Goal: Task Accomplishment & Management: Manage account settings

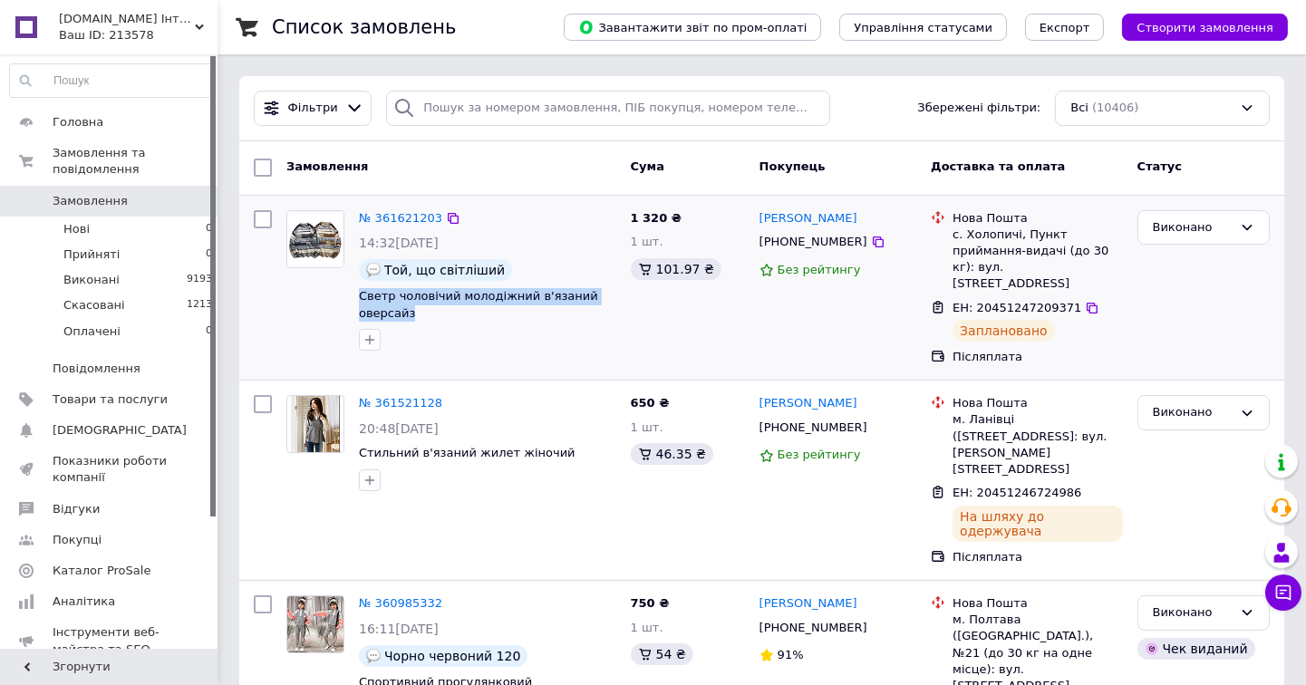
drag, startPoint x: 417, startPoint y: 314, endPoint x: 357, endPoint y: 301, distance: 61.2
click at [357, 301] on div "№ 361621203 14:32, 12.09.2025 Той, що світліший Светр чоловічий молодіжний в'яз…" at bounding box center [488, 281] width 272 height 156
copy span "Светр чоловічий молодіжний в'язаний оверсайз"
click at [93, 392] on span "Товари та послуги" at bounding box center [110, 400] width 115 height 16
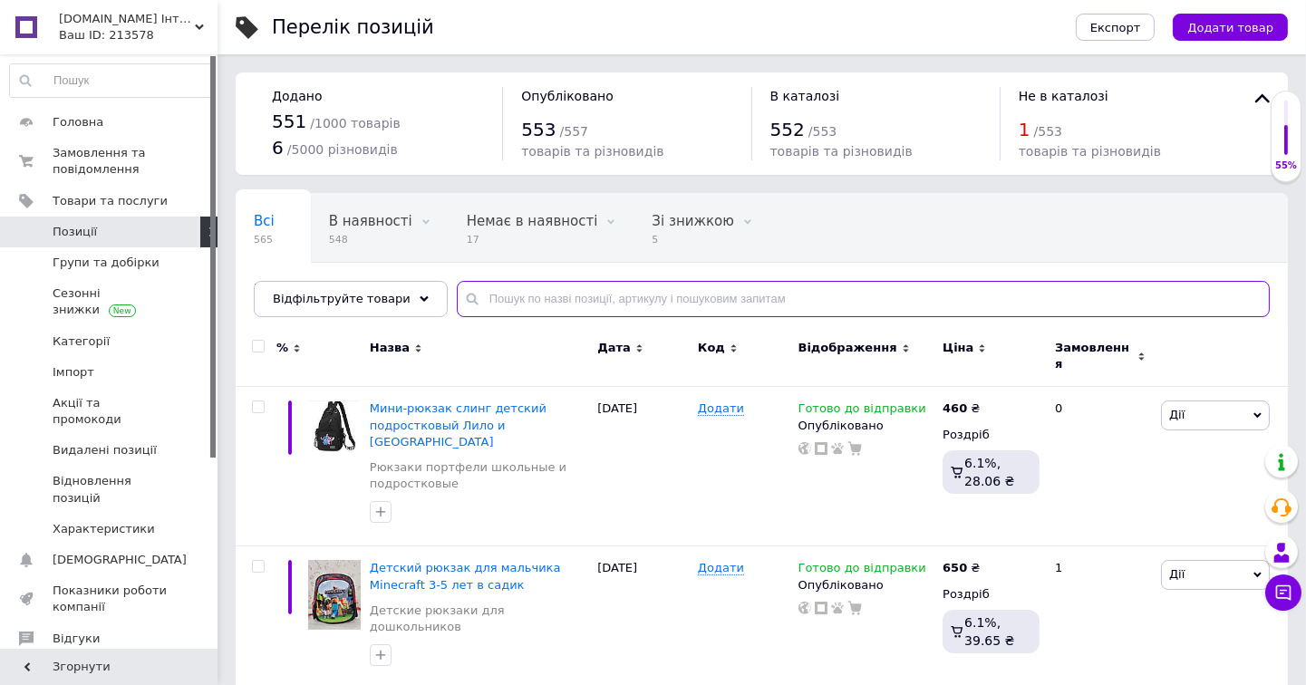
click at [505, 293] on input "text" at bounding box center [863, 299] width 813 height 36
paste input "Светр чоловічий молодіжний в'язаний оверсайз"
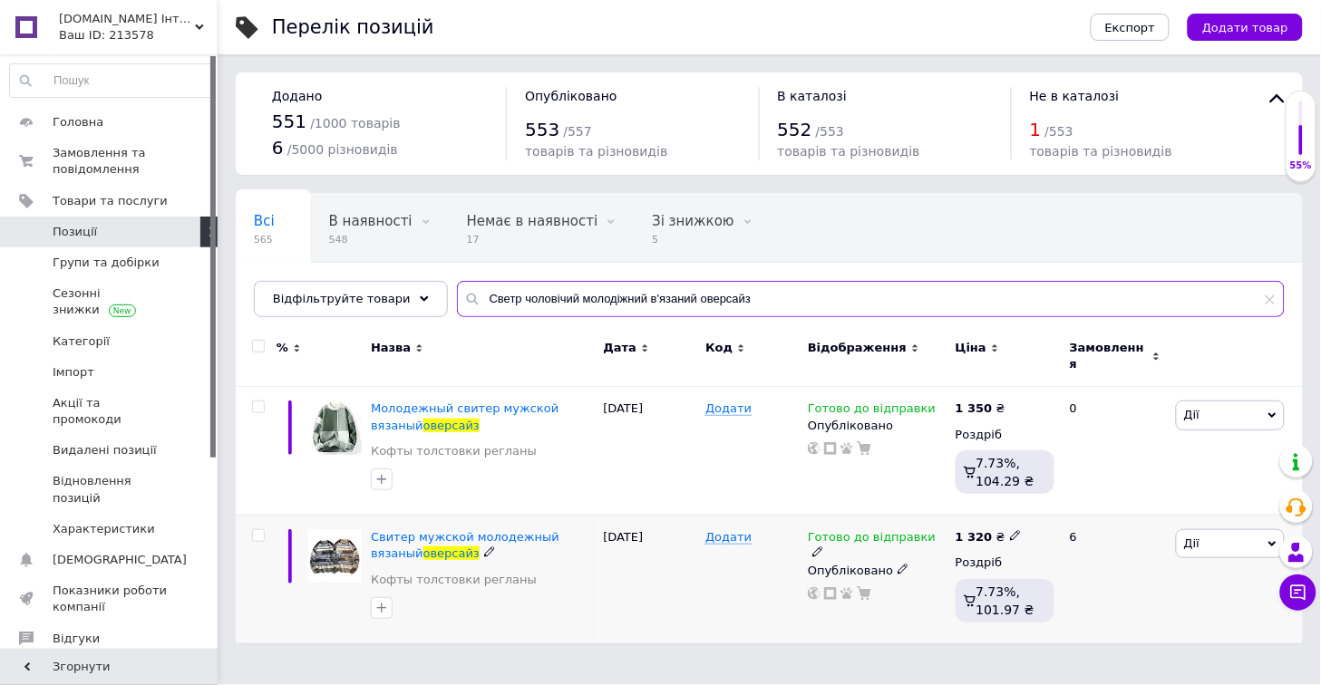
type input "Светр чоловічий молодіжний в'язаний оверсайз"
click at [1220, 538] on span "Дії" at bounding box center [1230, 543] width 109 height 29
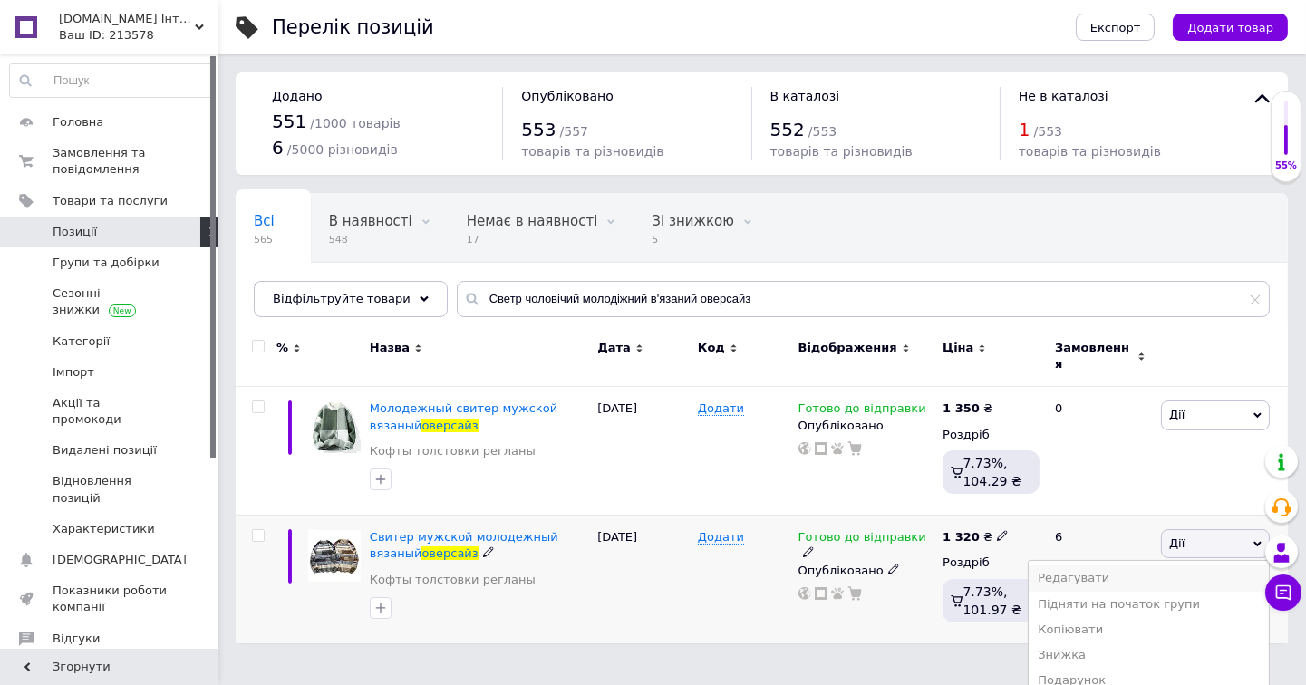
click at [1121, 567] on li "Редагувати" at bounding box center [1149, 578] width 240 height 25
